Goal: Information Seeking & Learning: Learn about a topic

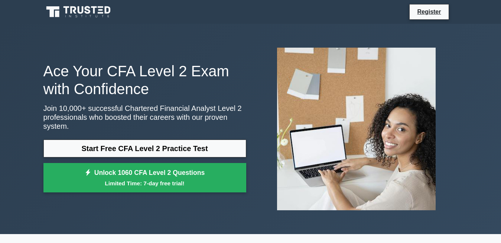
click at [144, 144] on link "Start Free CFA Level 2 Practice Test" at bounding box center [144, 148] width 203 height 18
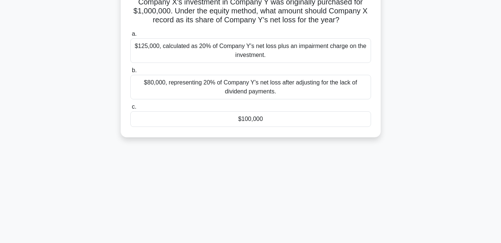
scroll to position [38, 0]
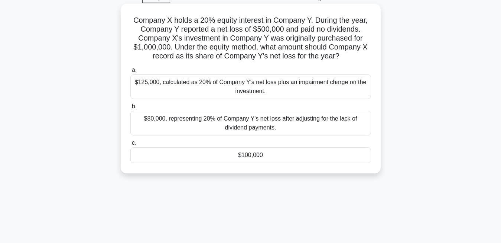
click at [281, 120] on div "$80,000, representing 20% of Company Y's net loss after adjusting for the lack …" at bounding box center [250, 123] width 241 height 25
click at [130, 109] on input "b. $80,000, representing 20% of Company Y's net loss after adjusting for the la…" at bounding box center [130, 106] width 0 height 5
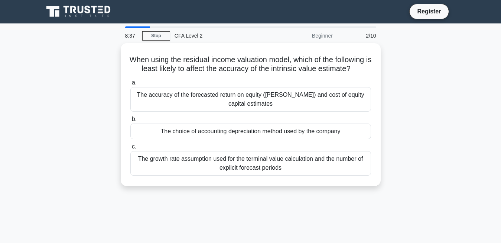
scroll to position [0, 0]
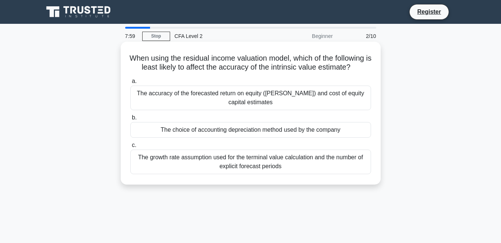
click at [249, 131] on div "The choice of accounting depreciation method used by the company" at bounding box center [250, 130] width 241 height 16
click at [130, 120] on input "b. The choice of accounting depreciation method used by the company" at bounding box center [130, 117] width 0 height 5
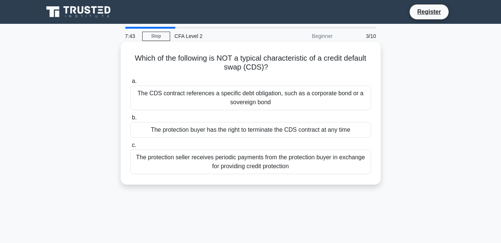
click at [260, 159] on div "The protection seller receives periodic payments from the protection buyer in e…" at bounding box center [250, 161] width 241 height 25
click at [130, 147] on input "c. The protection seller receives periodic payments from the protection buyer i…" at bounding box center [130, 145] width 0 height 5
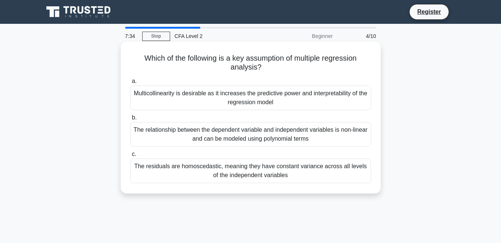
click at [233, 172] on div "The residuals are homoscedastic, meaning they have constant variance across all…" at bounding box center [250, 170] width 241 height 25
click at [130, 156] on input "c. The residuals are homoscedastic, meaning they have constant variance across …" at bounding box center [130, 154] width 0 height 5
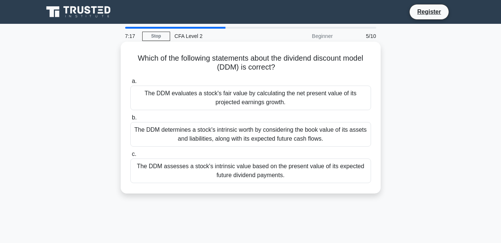
click at [267, 97] on div "The DDM evaluates a stock's fair value by calculating the net present value of …" at bounding box center [250, 97] width 241 height 25
click at [130, 84] on input "a. The DDM evaluates a stock's fair value by calculating the net present value …" at bounding box center [130, 81] width 0 height 5
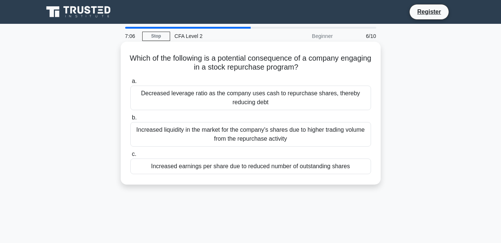
click at [257, 97] on div "Decreased leverage ratio as the company uses cash to repurchase shares, thereby…" at bounding box center [250, 97] width 241 height 25
click at [130, 84] on input "a. Decreased leverage ratio as the company uses cash to repurchase shares, ther…" at bounding box center [130, 81] width 0 height 5
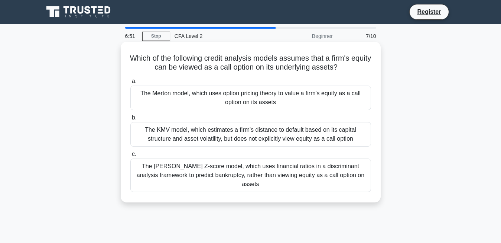
click at [259, 133] on div "The KMV model, which estimates a firm's distance to default based on its capita…" at bounding box center [250, 134] width 241 height 25
click at [130, 120] on input "b. The KMV model, which estimates a firm's distance to default based on its cap…" at bounding box center [130, 117] width 0 height 5
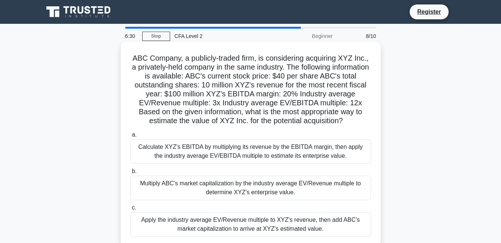
scroll to position [38, 0]
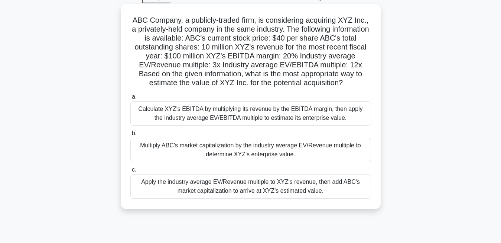
click at [258, 149] on div "Multiply ABC's market capitalization by the industry average EV/Revenue multipl…" at bounding box center [250, 149] width 241 height 25
click at [130, 136] on input "b. Multiply ABC's market capitalization by the industry average EV/Revenue mult…" at bounding box center [130, 133] width 0 height 5
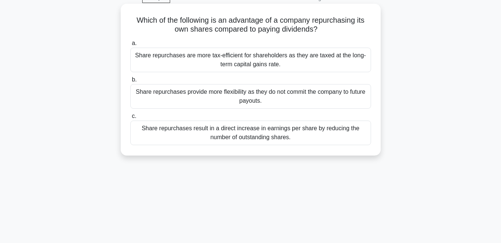
click at [258, 132] on div "Share repurchases result in a direct increase in earnings per share by reducing…" at bounding box center [250, 132] width 241 height 25
click at [130, 118] on input "c. Share repurchases result in a direct increase in earnings per share by reduc…" at bounding box center [130, 116] width 0 height 5
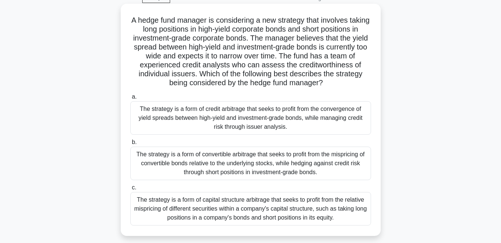
scroll to position [76, 0]
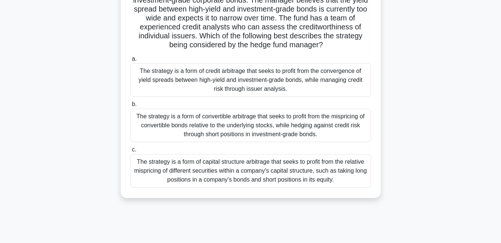
click at [208, 131] on div "The strategy is a form of convertible arbitrage that seeks to profit from the m…" at bounding box center [250, 124] width 241 height 33
click at [130, 107] on input "b. The strategy is a form of convertible arbitrage that seeks to profit from th…" at bounding box center [130, 104] width 0 height 5
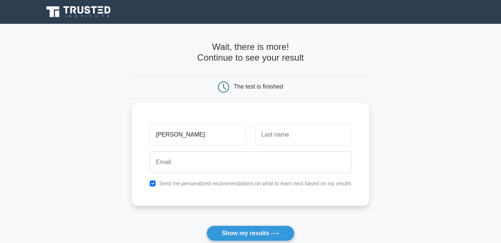
type input "dorothy"
click at [283, 129] on input "text" at bounding box center [303, 135] width 96 height 22
type input "mariki"
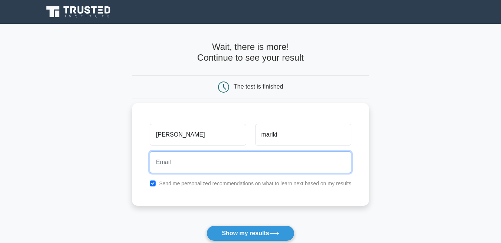
click at [222, 162] on input "email" at bounding box center [251, 162] width 202 height 22
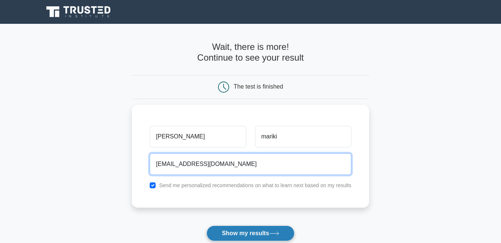
type input "dorothelimhoo@gmail.com"
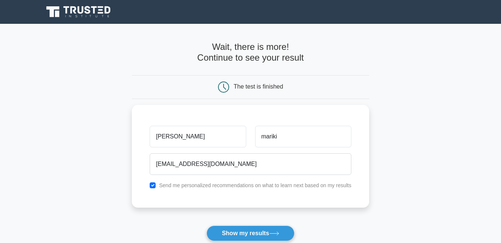
drag, startPoint x: 228, startPoint y: 232, endPoint x: 229, endPoint y: 226, distance: 6.0
click at [229, 232] on button "Show my results" at bounding box center [251, 233] width 88 height 16
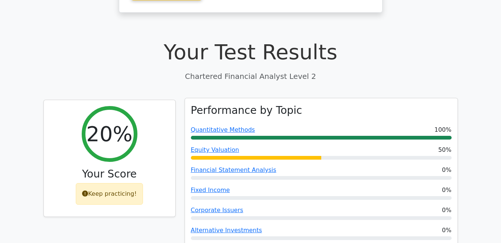
scroll to position [189, 0]
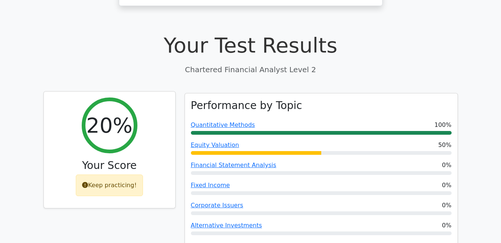
click at [115, 174] on div "Keep practicing!" at bounding box center [109, 185] width 67 height 22
click at [93, 174] on div "Keep practicing!" at bounding box center [109, 185] width 67 height 22
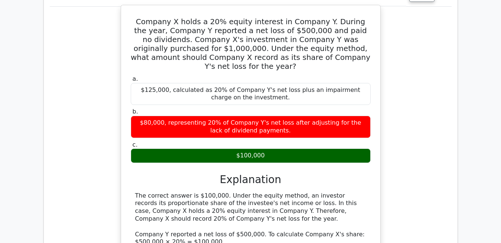
scroll to position [568, 0]
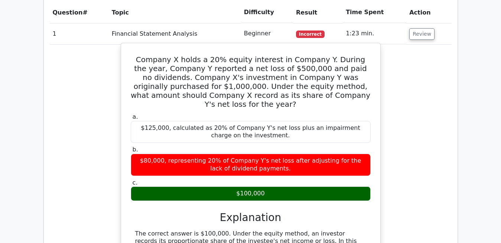
click at [219, 186] on div "$100,000" at bounding box center [251, 193] width 240 height 14
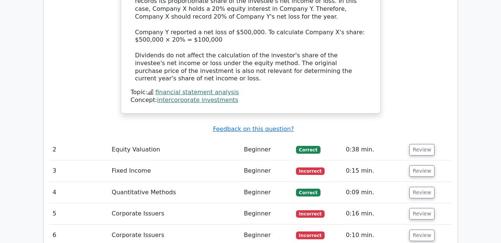
scroll to position [833, 0]
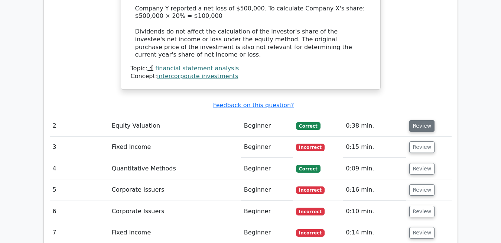
click at [429, 120] on button "Review" at bounding box center [421, 126] width 25 height 12
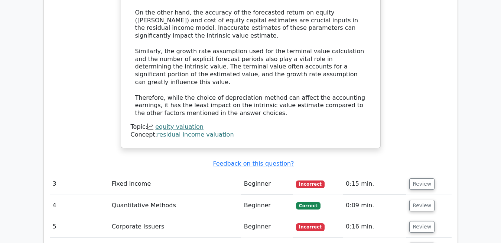
scroll to position [1212, 0]
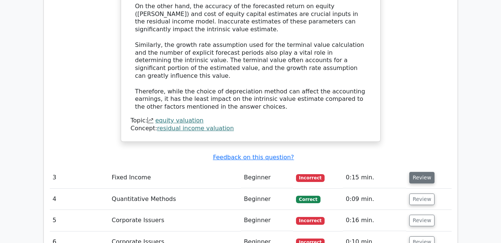
click at [424, 172] on button "Review" at bounding box center [421, 178] width 25 height 12
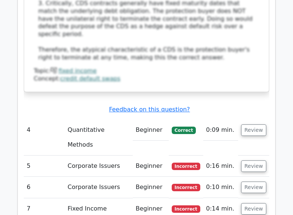
scroll to position [1743, 0]
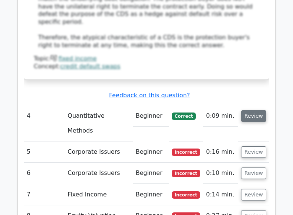
click at [255, 110] on button "Review" at bounding box center [253, 116] width 25 height 12
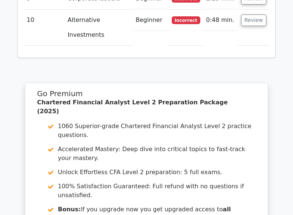
scroll to position [2311, 0]
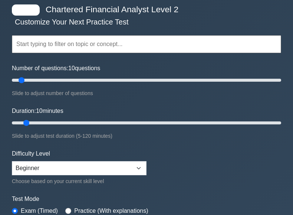
scroll to position [38, 0]
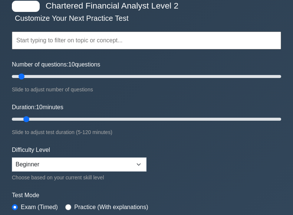
click at [94, 42] on input "text" at bounding box center [147, 41] width 270 height 18
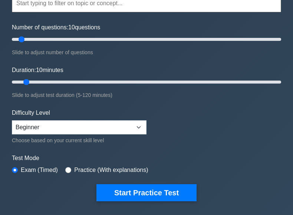
scroll to position [76, 0]
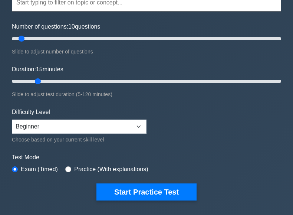
drag, startPoint x: 25, startPoint y: 79, endPoint x: 39, endPoint y: 78, distance: 13.5
click at [39, 78] on input "Duration: 15 minutes" at bounding box center [147, 81] width 270 height 9
drag, startPoint x: 39, startPoint y: 78, endPoint x: 49, endPoint y: 78, distance: 10.4
type input "20"
click at [49, 78] on input "Duration: 20 minutes" at bounding box center [147, 81] width 270 height 9
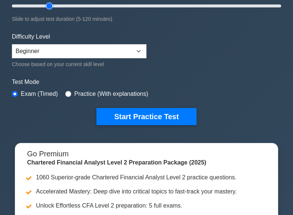
scroll to position [152, 0]
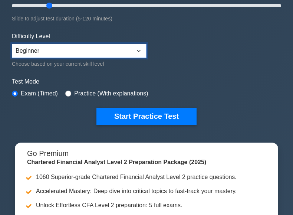
click at [12, 44] on select "Beginner Intermediate Expert" at bounding box center [79, 51] width 135 height 14
click option "Beginner" at bounding box center [0, 0] width 0 height 0
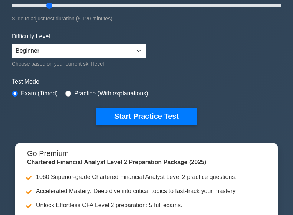
click at [39, 93] on label "Exam (Timed)" at bounding box center [39, 93] width 37 height 9
click at [91, 92] on label "Practice (With explanations)" at bounding box center [111, 93] width 74 height 9
click at [13, 91] on input "radio" at bounding box center [15, 94] width 6 height 6
click at [65, 91] on input "radio" at bounding box center [68, 94] width 6 height 6
radio input "true"
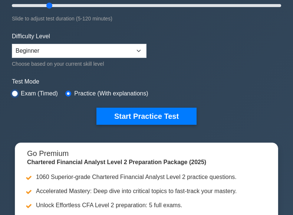
click at [15, 91] on input "radio" at bounding box center [15, 94] width 6 height 6
radio input "true"
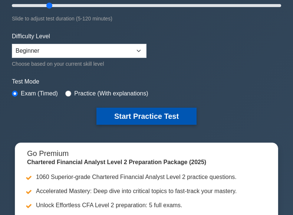
click at [128, 115] on button "Start Practice Test" at bounding box center [147, 116] width 100 height 17
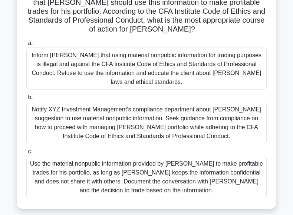
scroll to position [114, 0]
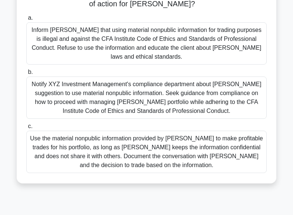
click at [66, 32] on div "Inform [PERSON_NAME] that using material nonpublic information for trading purp…" at bounding box center [146, 43] width 241 height 42
click at [26, 20] on input "a. Inform Mr. Johnson that using material nonpublic information for trading pur…" at bounding box center [26, 18] width 0 height 5
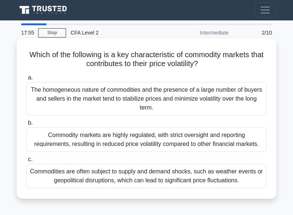
scroll to position [0, 0]
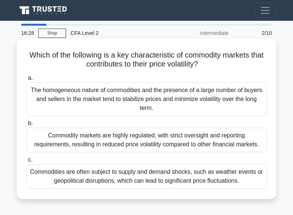
click at [86, 139] on div "Commodity markets are highly regulated, with strict oversight and reporting req…" at bounding box center [146, 140] width 241 height 25
click at [26, 126] on input "b. Commodity markets are highly regulated, with strict oversight and reporting …" at bounding box center [26, 123] width 0 height 5
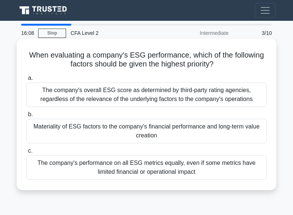
click at [170, 128] on div "Materiality of ESG factors to the company's financial performance and long-term…" at bounding box center [146, 131] width 241 height 25
click at [26, 117] on input "b. Materiality of ESG factors to the company's financial performance and long-t…" at bounding box center [26, 114] width 0 height 5
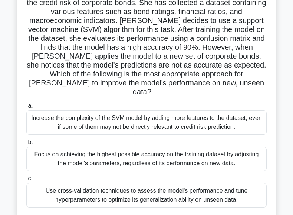
scroll to position [76, 0]
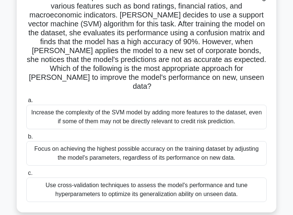
click at [137, 146] on div "Focus on achieving the highest possible accuracy on the training dataset by adj…" at bounding box center [146, 153] width 241 height 25
click at [26, 139] on input "b. Focus on achieving the highest possible accuracy on the training dataset by …" at bounding box center [26, 136] width 0 height 5
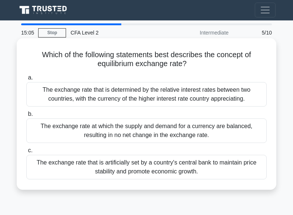
scroll to position [0, 0]
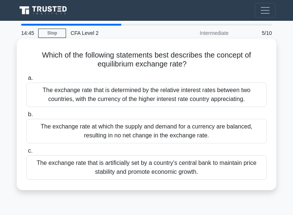
click at [204, 129] on div "The exchange rate at which the supply and demand for a currency are balanced, r…" at bounding box center [146, 131] width 241 height 25
click at [26, 117] on input "b. The exchange rate at which the supply and demand for a currency are balanced…" at bounding box center [26, 114] width 0 height 5
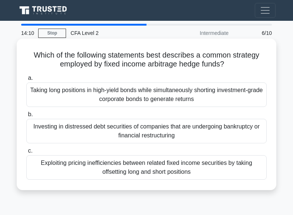
click at [144, 100] on div "Taking long positions in high-yield bonds while simultaneously shorting investm…" at bounding box center [146, 94] width 241 height 25
click at [26, 81] on input "a. Taking long positions in high-yield bonds while simultaneously shorting inve…" at bounding box center [26, 78] width 0 height 5
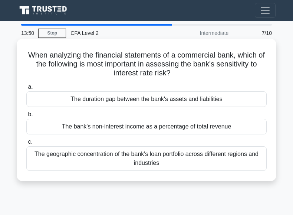
click at [95, 100] on div "The duration gap between the bank's assets and liabilities" at bounding box center [146, 99] width 241 height 16
click at [26, 90] on input "a. The duration gap between the bank's assets and liabilities" at bounding box center [26, 87] width 0 height 5
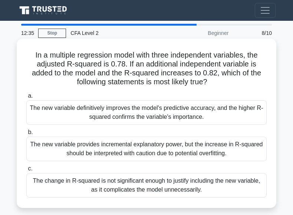
click at [151, 185] on div "The change in R-squared is not significant enough to justify including the new …" at bounding box center [146, 185] width 241 height 25
click at [26, 171] on input "c. The change in R-squared is not significant enough to justify including the n…" at bounding box center [26, 168] width 0 height 5
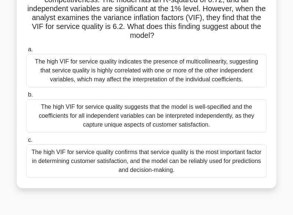
scroll to position [76, 0]
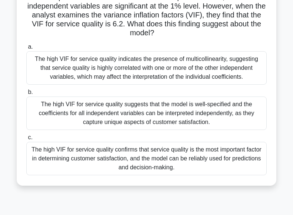
click at [221, 159] on div "The high VIF for service quality confirms that service quality is the most impo…" at bounding box center [146, 158] width 241 height 33
click at [26, 140] on input "c. The high VIF for service quality confirms that service quality is the most i…" at bounding box center [26, 137] width 0 height 5
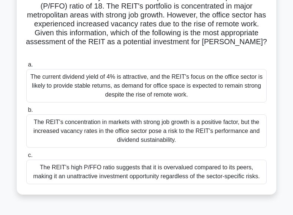
click at [107, 78] on div "The current dividend yield of 4% is attractive, and the REIT's focus on the off…" at bounding box center [146, 85] width 241 height 33
click at [26, 67] on input "a. The current dividend yield of 4% is attractive, and the REIT's focus on the …" at bounding box center [26, 64] width 0 height 5
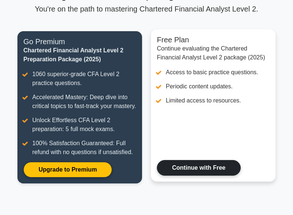
scroll to position [132, 0]
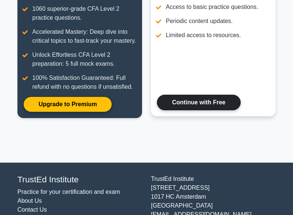
click at [214, 110] on link "Continue with Free" at bounding box center [199, 103] width 84 height 16
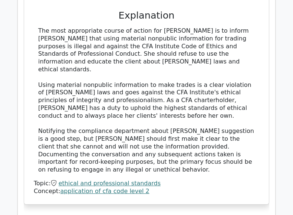
scroll to position [985, 0]
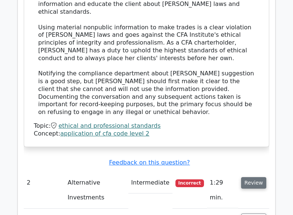
click at [258, 177] on button "Review" at bounding box center [253, 183] width 25 height 12
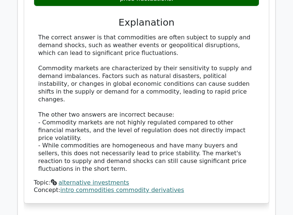
scroll to position [1364, 0]
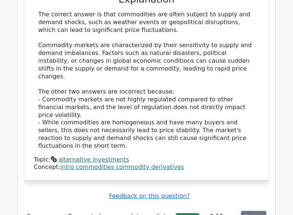
click at [252, 211] on button "Review" at bounding box center [253, 217] width 25 height 12
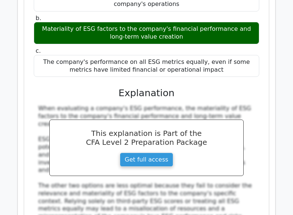
scroll to position [1705, 0]
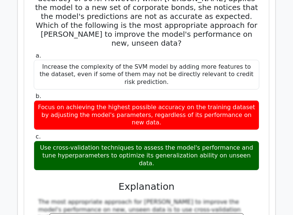
scroll to position [2084, 0]
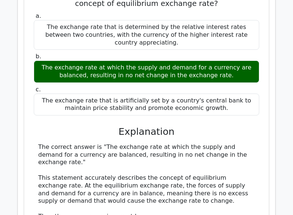
scroll to position [2538, 0]
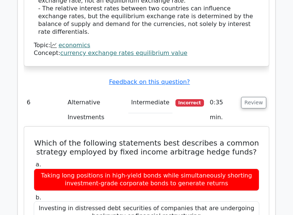
scroll to position [2879, 0]
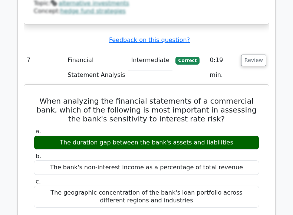
scroll to position [3258, 0]
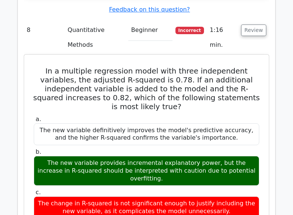
scroll to position [3637, 0]
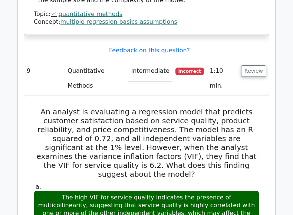
scroll to position [4054, 0]
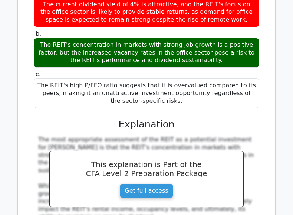
scroll to position [4714, 0]
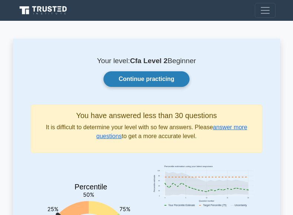
click at [153, 79] on link "Continue practicing" at bounding box center [147, 79] width 86 height 16
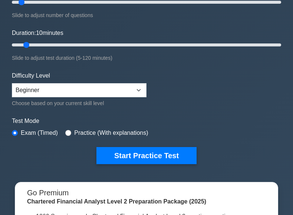
scroll to position [114, 0]
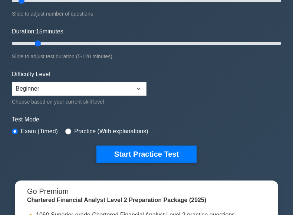
drag, startPoint x: 25, startPoint y: 43, endPoint x: 43, endPoint y: 41, distance: 18.7
type input "15"
click at [43, 41] on input "Duration: 15 minutes" at bounding box center [147, 43] width 270 height 9
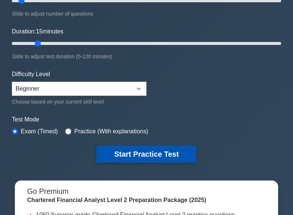
click at [172, 153] on button "Start Practice Test" at bounding box center [147, 154] width 100 height 17
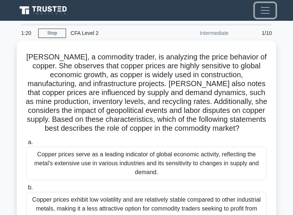
click at [265, 12] on span "Toggle navigation" at bounding box center [265, 10] width 11 height 11
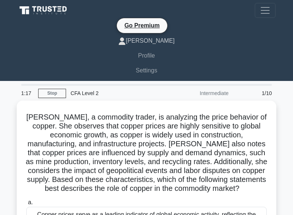
click at [155, 40] on link "[PERSON_NAME]" at bounding box center [146, 40] width 258 height 15
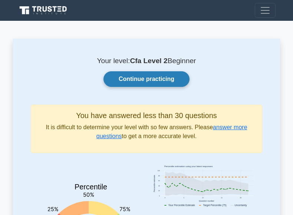
click at [148, 79] on link "Continue practicing" at bounding box center [147, 79] width 86 height 16
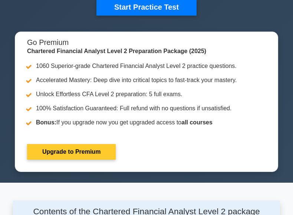
scroll to position [265, 0]
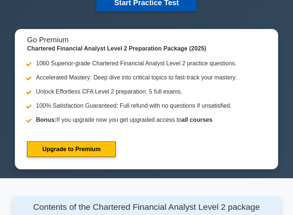
click at [149, 4] on button "Start Practice Test" at bounding box center [147, 2] width 100 height 17
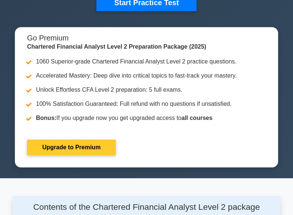
scroll to position [114, 0]
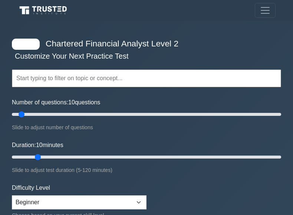
select select "beginner"
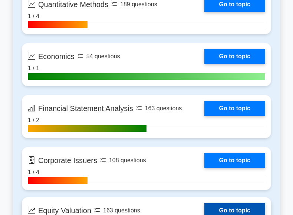
scroll to position [568, 0]
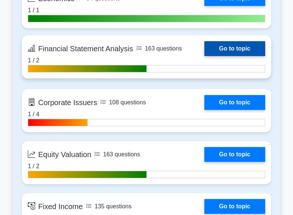
click at [221, 48] on link "Go to topic" at bounding box center [235, 48] width 61 height 15
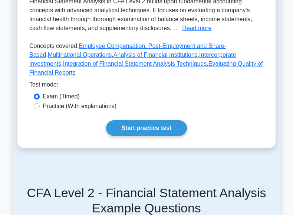
scroll to position [265, 0]
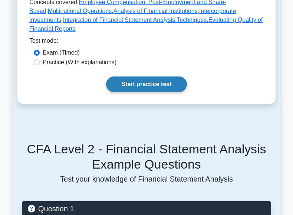
click at [142, 77] on link "Start practice test" at bounding box center [146, 85] width 81 height 16
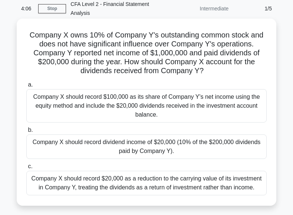
scroll to position [38, 0]
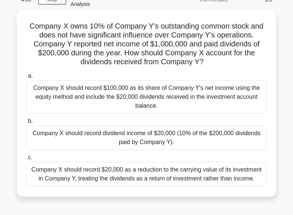
click at [122, 95] on div "Company X should record $100,000 as its share of Company Y's net income using t…" at bounding box center [146, 96] width 241 height 33
click at [26, 78] on input "a. Company X should record $100,000 as its share of Company Y's net income usin…" at bounding box center [26, 76] width 0 height 5
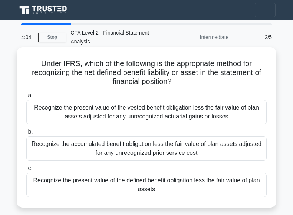
scroll to position [0, 0]
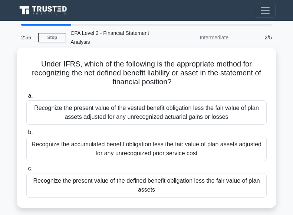
click at [170, 182] on div "Recognize the present value of the defined benefit obligation less the fair val…" at bounding box center [146, 185] width 241 height 25
click at [26, 171] on input "c. Recognize the present value of the defined benefit obligation less the fair …" at bounding box center [26, 168] width 0 height 5
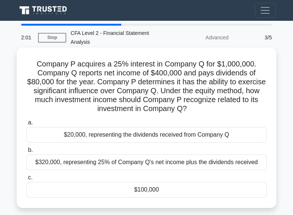
click at [177, 189] on div "$100,000" at bounding box center [146, 190] width 241 height 16
click at [26, 180] on input "c. $100,000" at bounding box center [26, 177] width 0 height 5
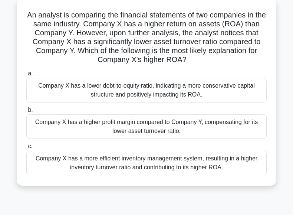
scroll to position [76, 0]
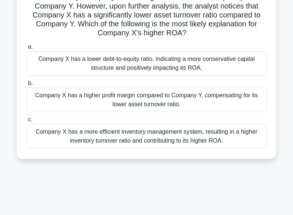
click at [162, 101] on div "Company X has a higher profit margin compared to Company Y, compensating for it…" at bounding box center [146, 100] width 241 height 25
click at [26, 86] on input "b. Company X has a higher profit margin compared to Company Y, compensating for…" at bounding box center [26, 83] width 0 height 5
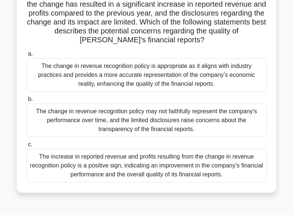
scroll to position [114, 0]
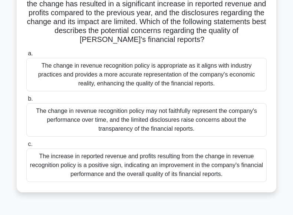
click at [137, 117] on div "The change in revenue recognition policy may not faithfully represent the compa…" at bounding box center [146, 119] width 241 height 33
click at [26, 101] on input "b. The change in revenue recognition policy may not faithfully represent the co…" at bounding box center [26, 99] width 0 height 5
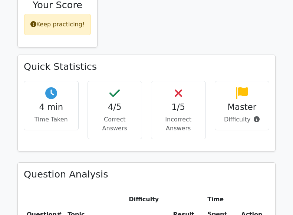
scroll to position [492, 0]
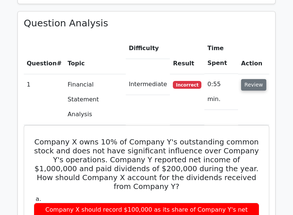
click at [251, 79] on button "Review" at bounding box center [253, 85] width 25 height 12
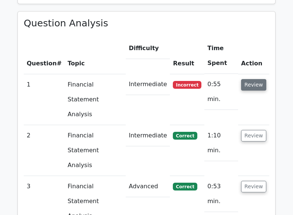
click at [253, 79] on button "Review" at bounding box center [253, 85] width 25 height 12
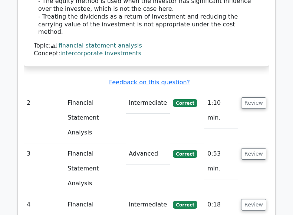
scroll to position [985, 0]
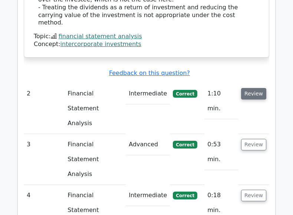
click at [258, 88] on button "Review" at bounding box center [253, 94] width 25 height 12
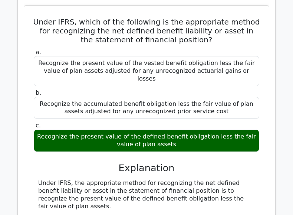
scroll to position [1136, 0]
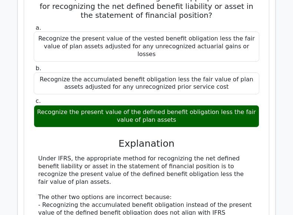
click at [214, 155] on div "Under IFRS, the appropriate method for recognizing the net defined benefit liab…" at bounding box center [146, 201] width 217 height 93
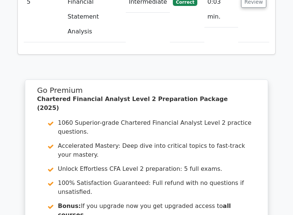
scroll to position [1557, 0]
